Goal: Task Accomplishment & Management: Use online tool/utility

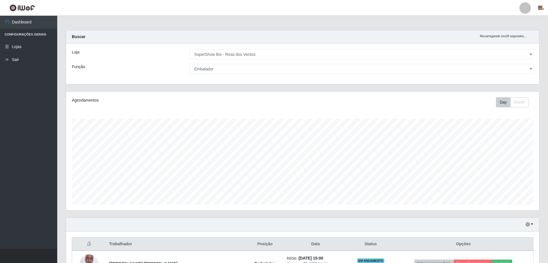
select select "60"
select select "1"
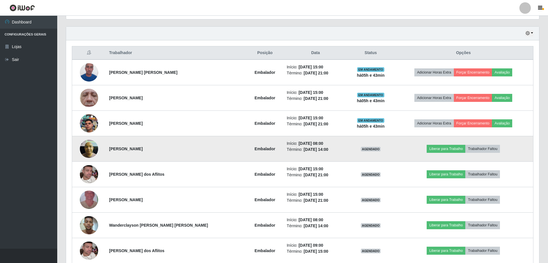
scroll to position [143, 0]
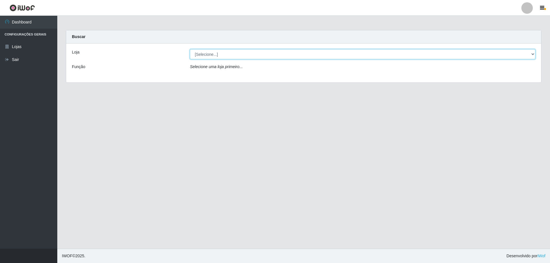
click at [283, 57] on select "[Selecione...] SuperShow Bis - Avenida 6 SuperShow Bis - Rosa dos Ventos" at bounding box center [362, 54] width 345 height 10
select select "60"
click at [190, 49] on select "[Selecione...] SuperShow Bis - Avenida 6 SuperShow Bis - Rosa dos Ventos" at bounding box center [362, 54] width 345 height 10
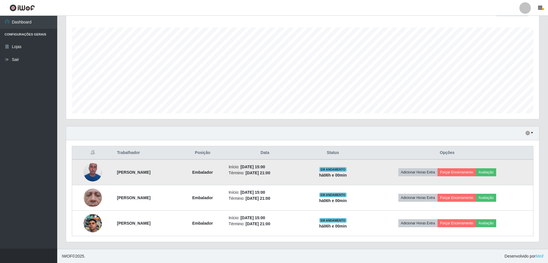
scroll to position [92, 0]
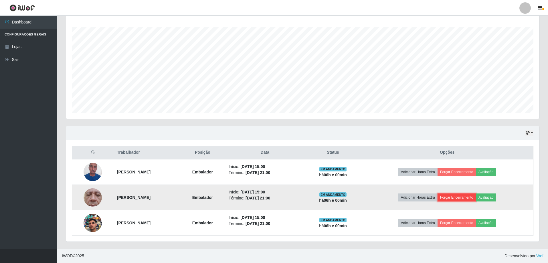
click at [464, 196] on button "Forçar Encerramento" at bounding box center [457, 198] width 38 height 8
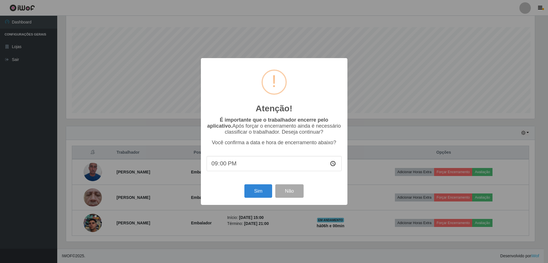
scroll to position [119, 470]
click at [265, 198] on button "Sim" at bounding box center [259, 190] width 28 height 13
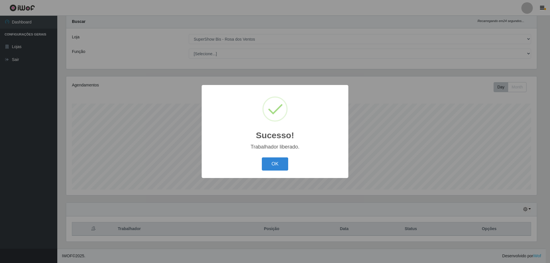
click at [459, 224] on div "Sucesso! × Trabalhador liberado. OK Cancel" at bounding box center [275, 131] width 550 height 263
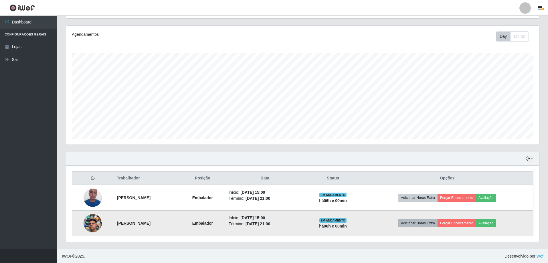
scroll to position [66, 0]
click at [463, 220] on button "Forçar Encerramento" at bounding box center [457, 223] width 38 height 8
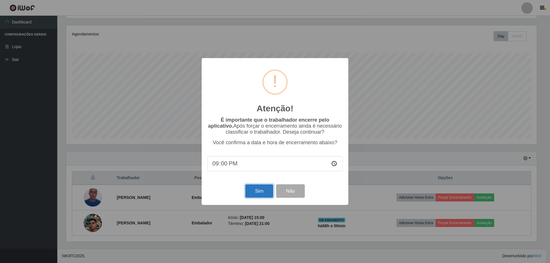
click at [260, 191] on button "Sim" at bounding box center [259, 190] width 28 height 13
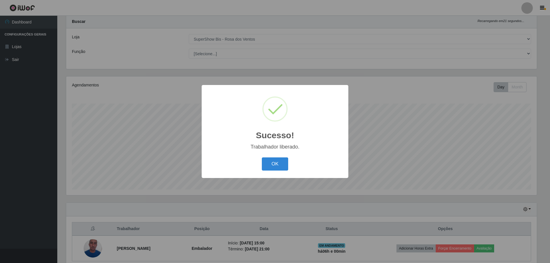
click at [276, 172] on div "OK Cancel" at bounding box center [274, 164] width 135 height 16
click at [282, 157] on div "OK Cancel" at bounding box center [274, 164] width 135 height 16
drag, startPoint x: 282, startPoint y: 157, endPoint x: 280, endPoint y: 167, distance: 10.1
click at [282, 159] on div "OK Cancel" at bounding box center [274, 164] width 135 height 16
click at [280, 167] on button "OK" at bounding box center [275, 163] width 27 height 13
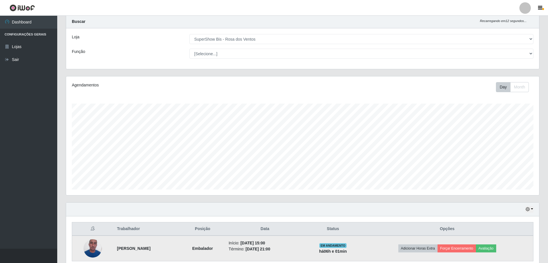
scroll to position [119, 473]
click at [476, 247] on button "Forçar Encerramento" at bounding box center [457, 248] width 38 height 8
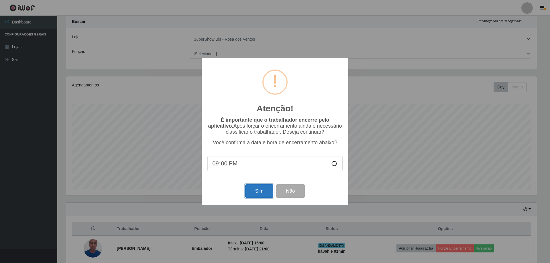
click at [251, 196] on button "Sim" at bounding box center [259, 190] width 28 height 13
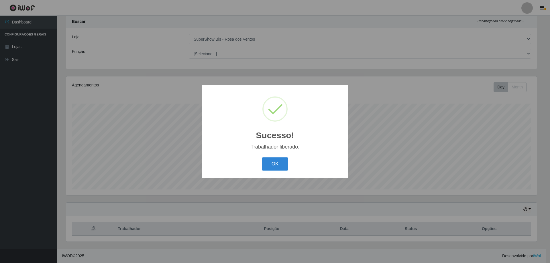
drag, startPoint x: 275, startPoint y: 170, endPoint x: 307, endPoint y: 77, distance: 98.1
click at [276, 170] on button "OK" at bounding box center [275, 163] width 27 height 13
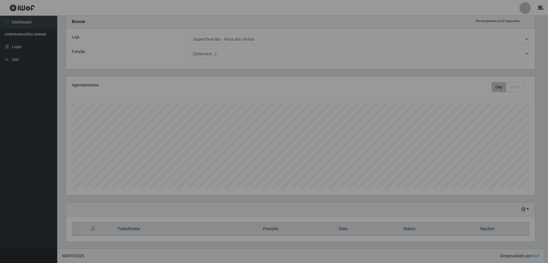
scroll to position [119, 473]
